Goal: Information Seeking & Learning: Learn about a topic

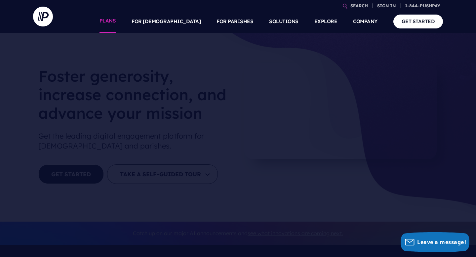
click at [116, 21] on link "PLANS" at bounding box center [108, 21] width 17 height 23
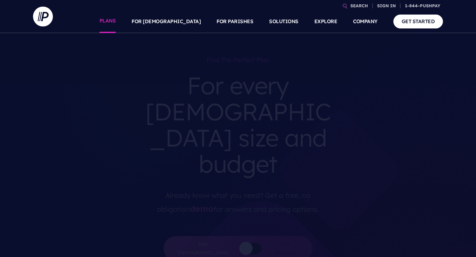
click at [116, 22] on link "PLANS" at bounding box center [108, 21] width 17 height 23
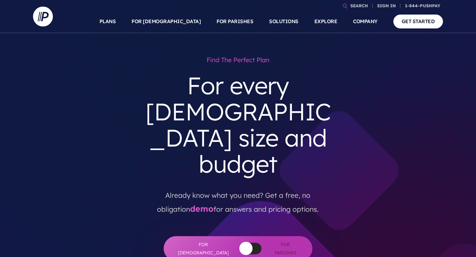
click at [116, 22] on link "PLANS" at bounding box center [108, 21] width 17 height 23
